Goal: Transaction & Acquisition: Subscribe to service/newsletter

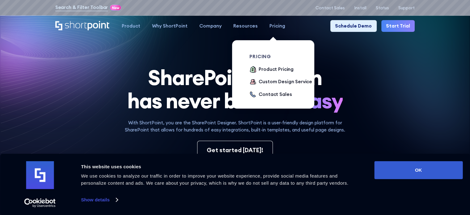
click at [275, 28] on div "Pricing" at bounding box center [278, 26] width 16 height 7
click at [275, 70] on div "Product Pricing" at bounding box center [276, 69] width 35 height 7
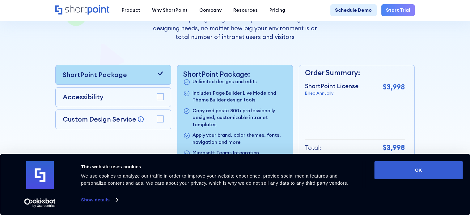
scroll to position [155, 0]
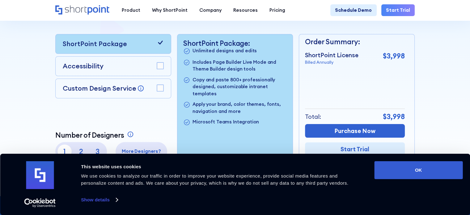
click at [158, 90] on rect at bounding box center [160, 88] width 6 height 6
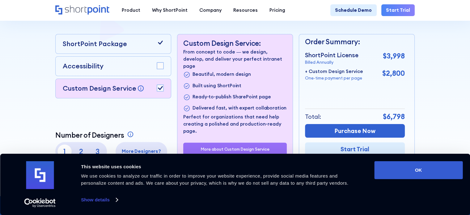
click at [160, 69] on rect at bounding box center [160, 65] width 6 height 6
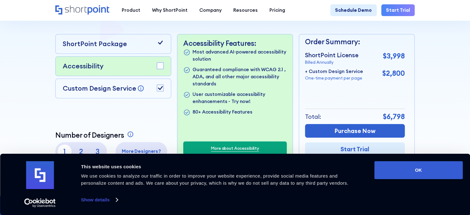
click at [158, 67] on rect at bounding box center [160, 65] width 6 height 6
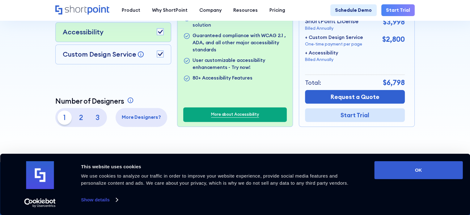
scroll to position [216, 0]
